Goal: Transaction & Acquisition: Purchase product/service

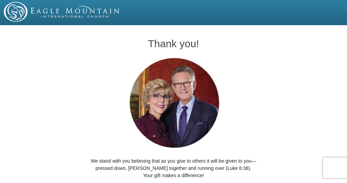
click at [9, 132] on div "Thank you! We stand with you believing that as you give to others it will be gi…" at bounding box center [173, 119] width 347 height 182
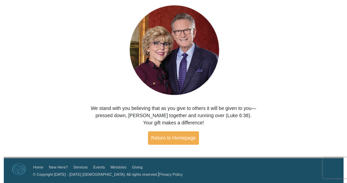
scroll to position [53, 0]
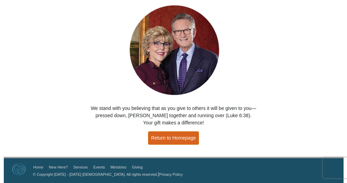
click at [165, 138] on link "Return to Homepage" at bounding box center [173, 137] width 51 height 13
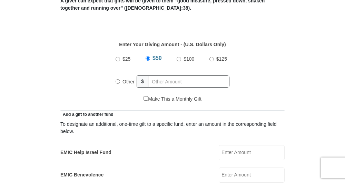
scroll to position [284, 0]
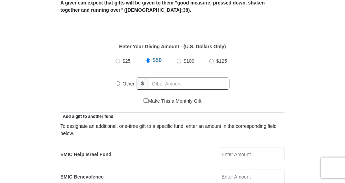
click at [117, 83] on input "Other" at bounding box center [117, 83] width 4 height 4
radio input "true"
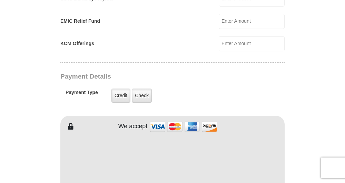
scroll to position [485, 0]
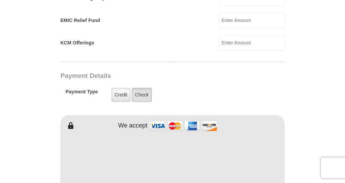
type input "200.00"
click at [138, 97] on label "Check" at bounding box center [142, 95] width 20 height 14
click at [0, 0] on input "Check" at bounding box center [0, 0] width 0 height 0
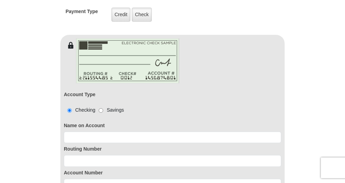
scroll to position [569, 0]
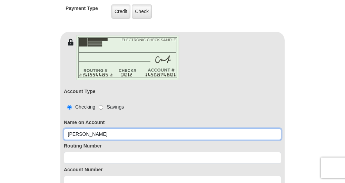
type input "Ramona Patterson"
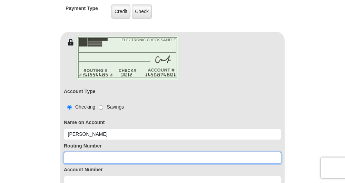
click at [131, 160] on input at bounding box center [172, 158] width 217 height 12
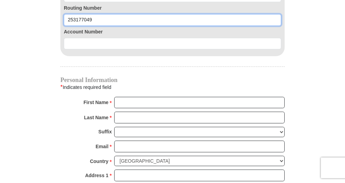
scroll to position [713, 0]
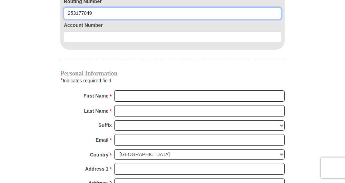
type input "253177049"
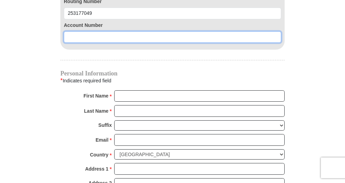
click at [112, 37] on input at bounding box center [172, 37] width 217 height 12
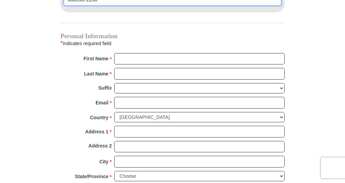
scroll to position [753, 0]
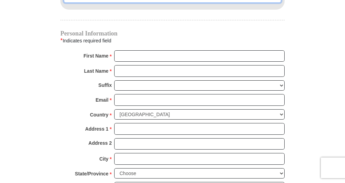
type input "08639872236"
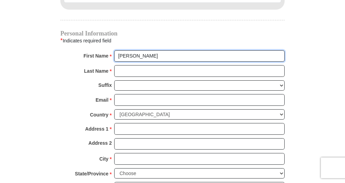
type input "Ramona"
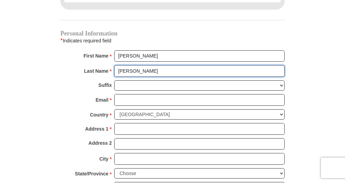
type input "Patterson"
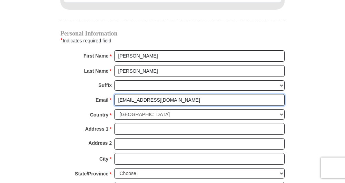
type input "rpatterson264@gmail.com"
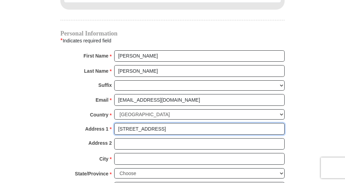
type input "6340 Lake Worth Blvd"
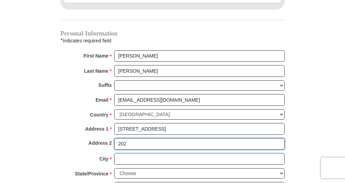
type input "202"
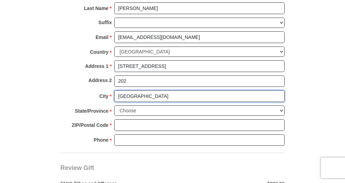
scroll to position [839, 0]
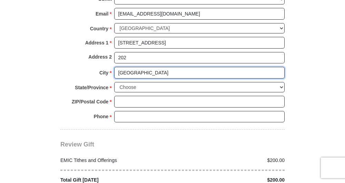
type input "Fort Worth"
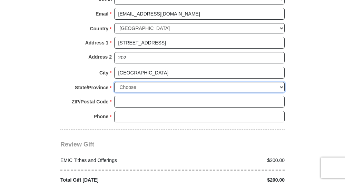
select select "TX"
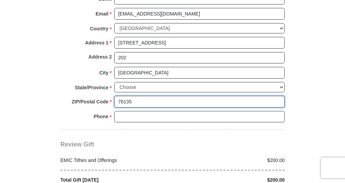
type input "76135"
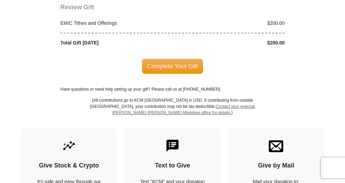
scroll to position [978, 0]
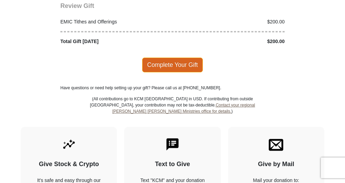
type input "817-798-4099"
click at [157, 58] on span "Complete Your Gift" at bounding box center [172, 65] width 61 height 14
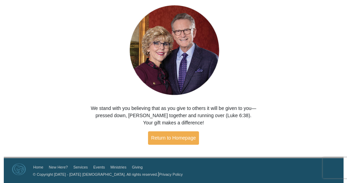
scroll to position [53, 0]
